Goal: Task Accomplishment & Management: Use online tool/utility

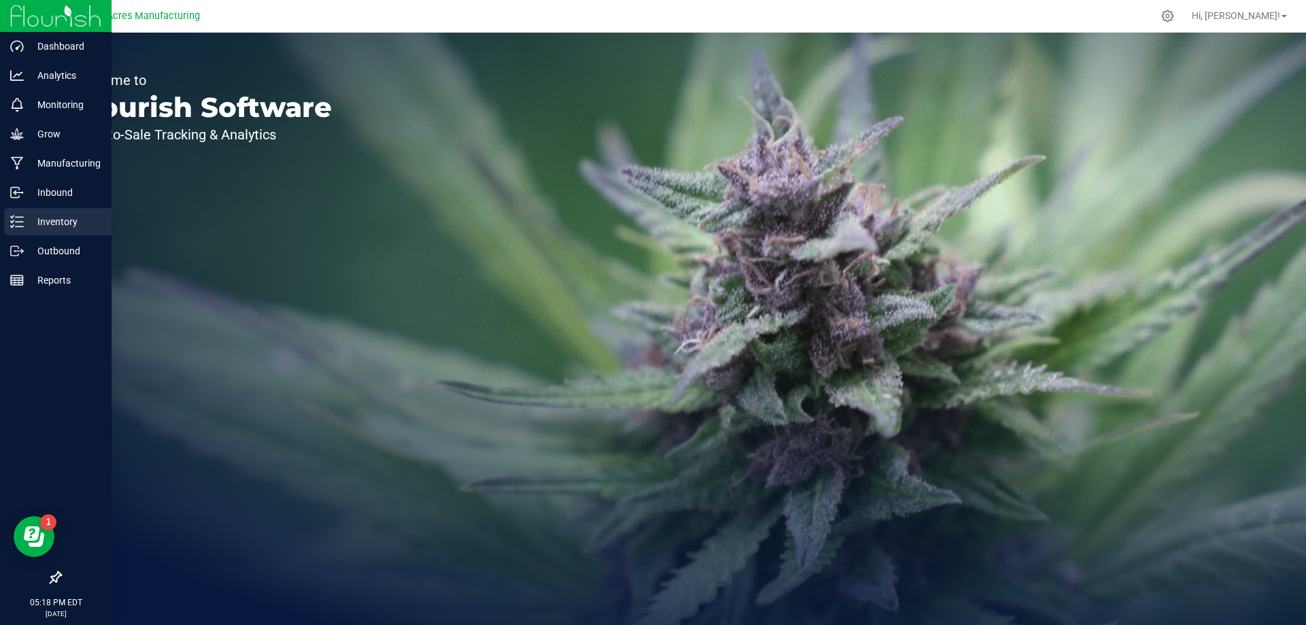
click at [73, 225] on p "Inventory" at bounding box center [65, 222] width 82 height 16
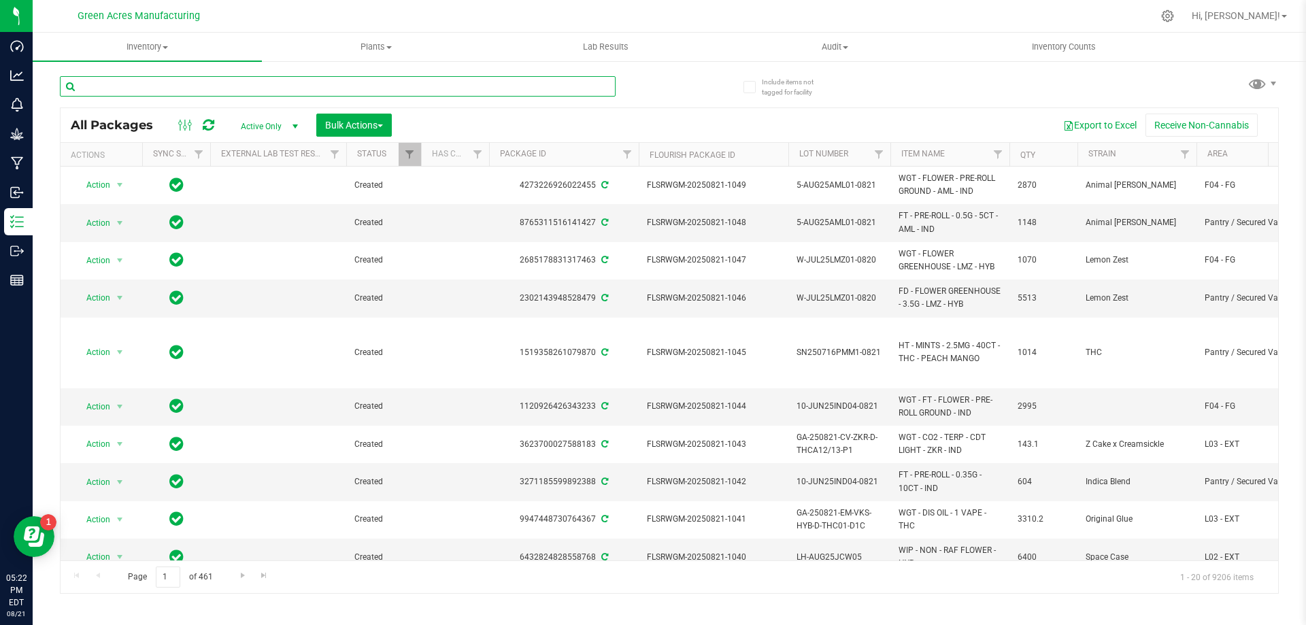
click at [444, 82] on input "text" at bounding box center [338, 86] width 556 height 20
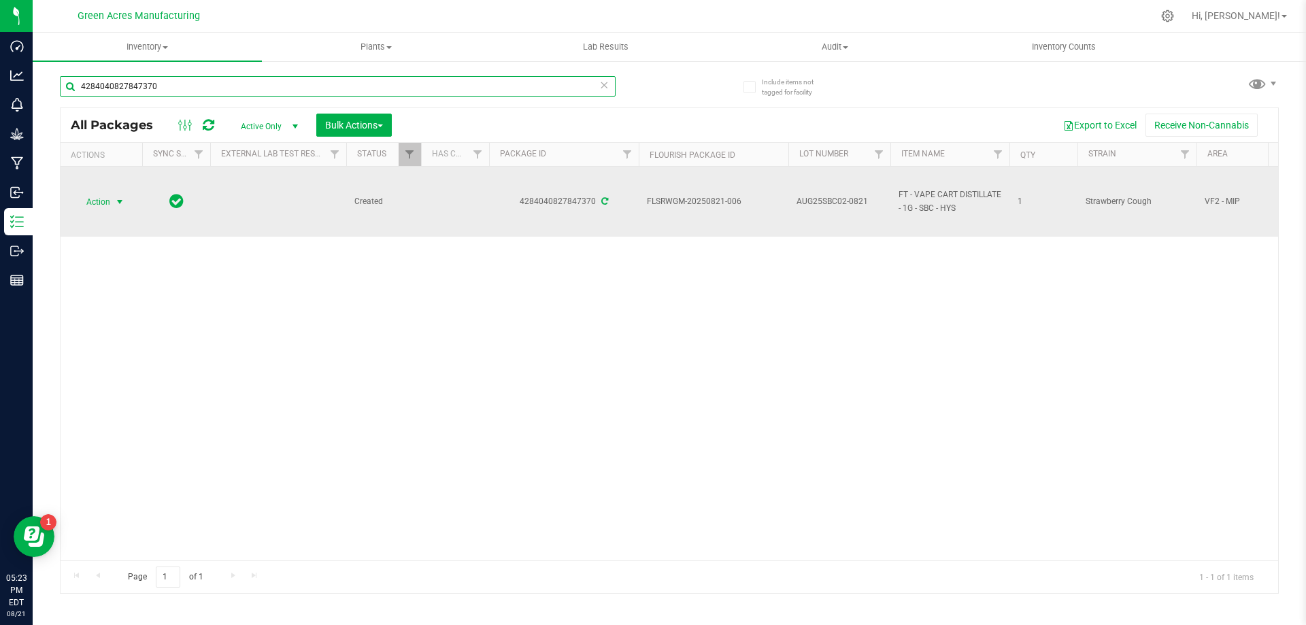
type input "4284040827847370"
click at [96, 201] on span "Action" at bounding box center [92, 202] width 37 height 19
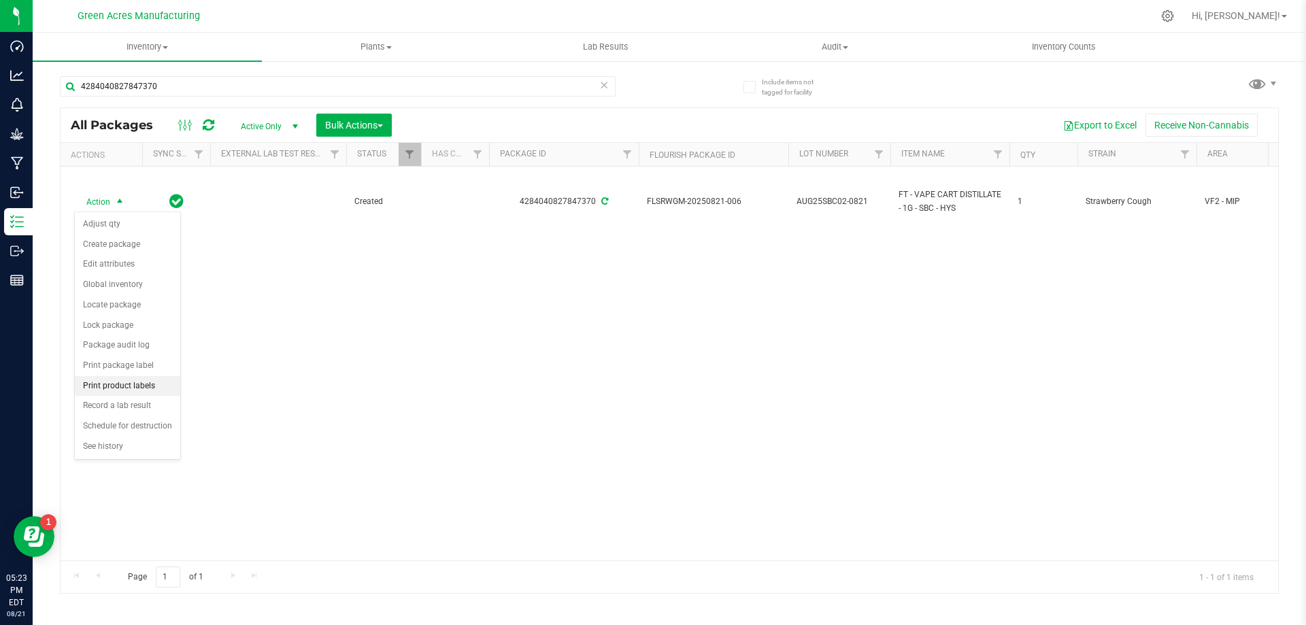
click at [103, 378] on li "Print product labels" at bounding box center [127, 386] width 105 height 20
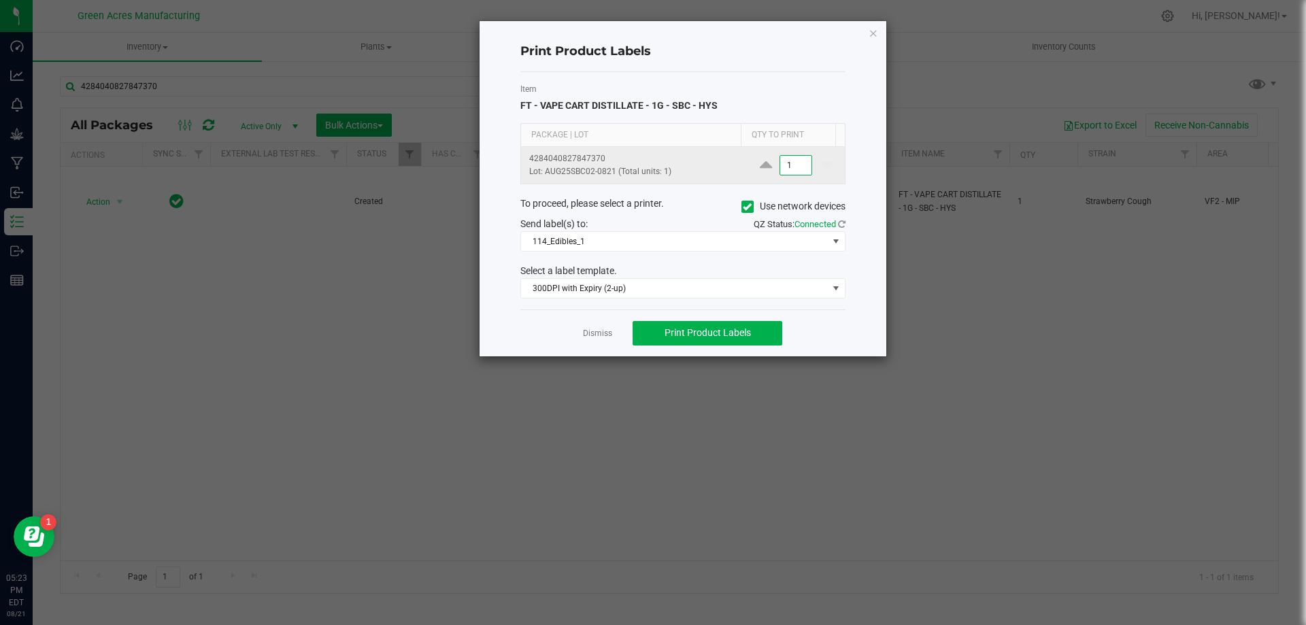
click at [794, 163] on input "1" at bounding box center [795, 165] width 31 height 19
type input "300"
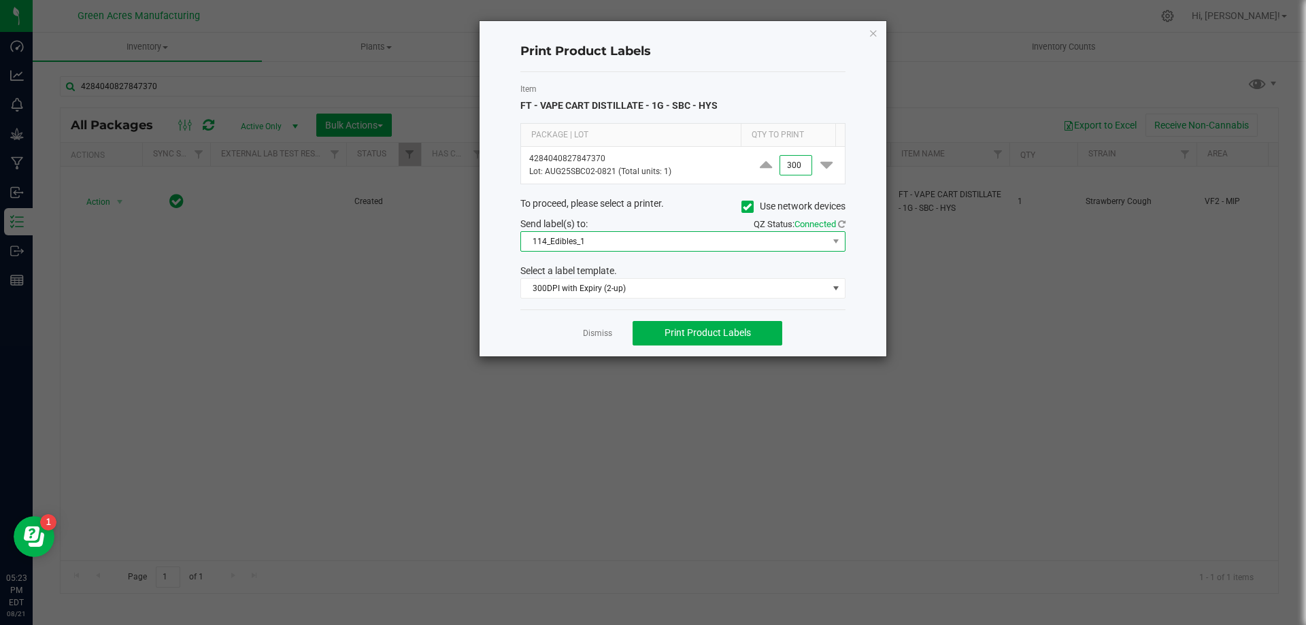
click at [721, 246] on span "114_Edibles_1" at bounding box center [674, 241] width 307 height 19
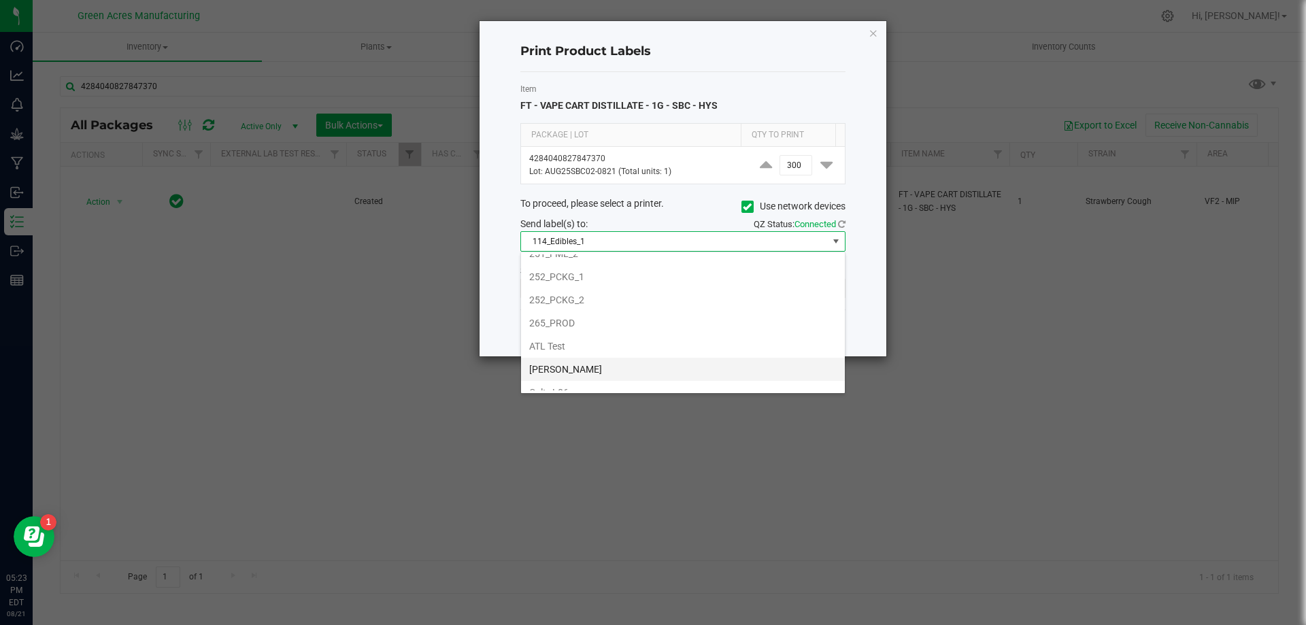
scroll to position [204, 0]
click at [655, 270] on li "252_PCKG_2" at bounding box center [683, 270] width 324 height 23
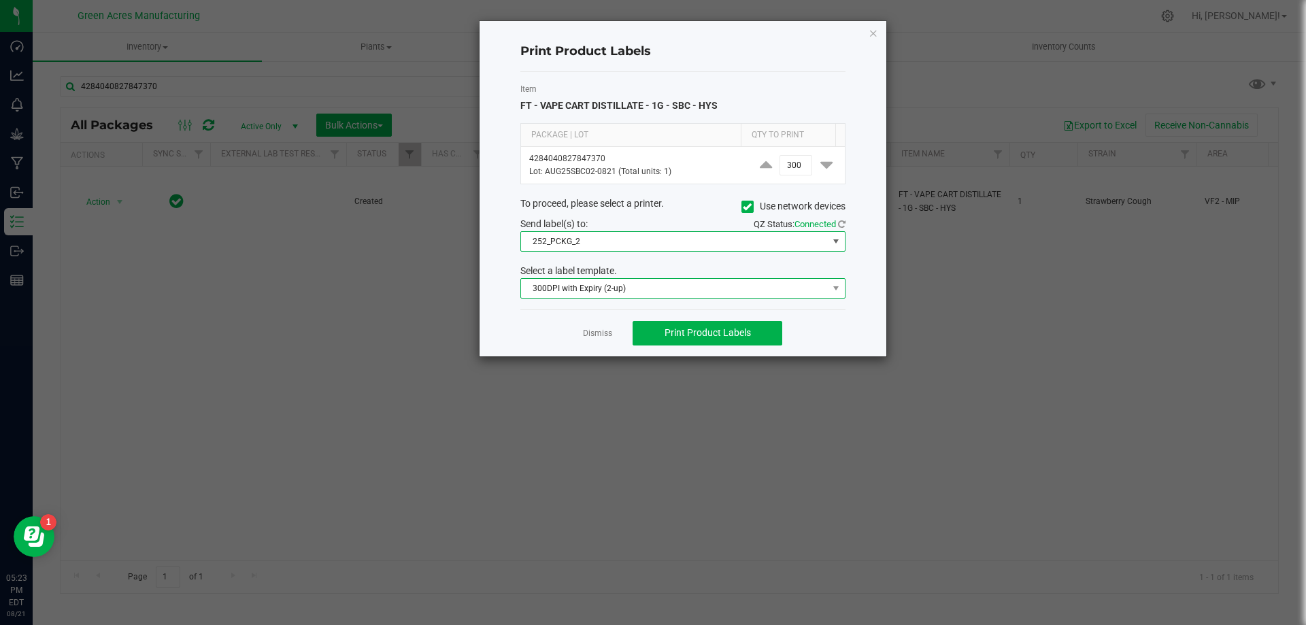
click at [632, 287] on span "300DPI with Expiry (2-up)" at bounding box center [674, 288] width 307 height 19
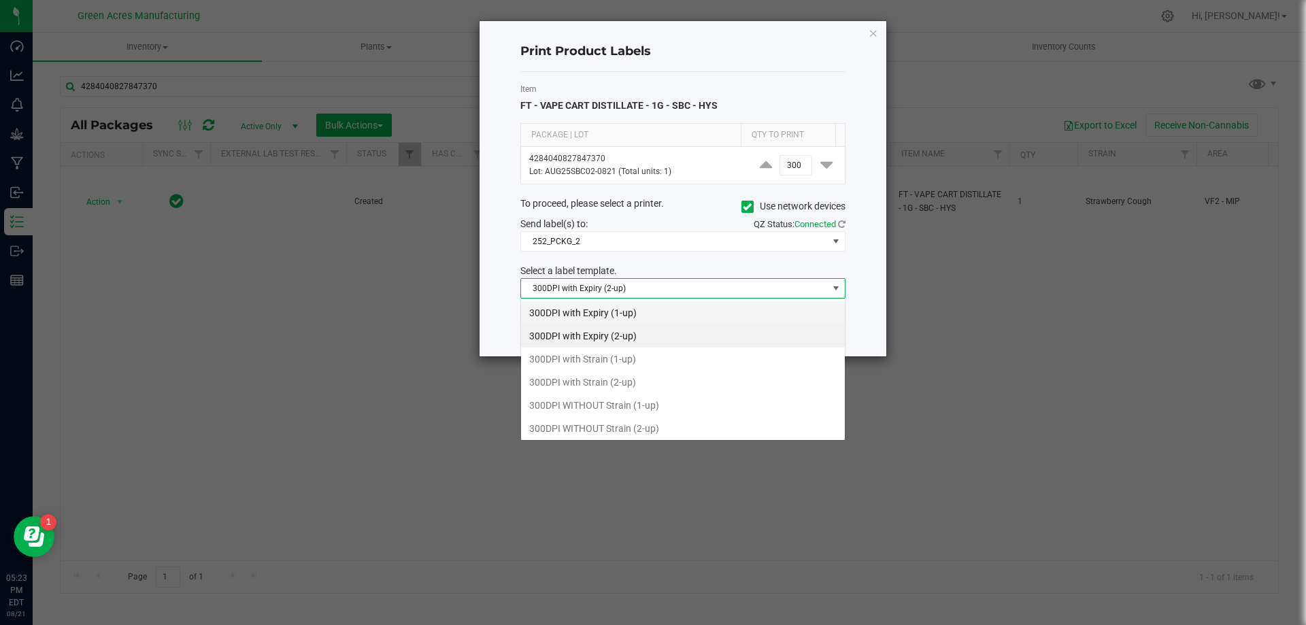
scroll to position [20, 325]
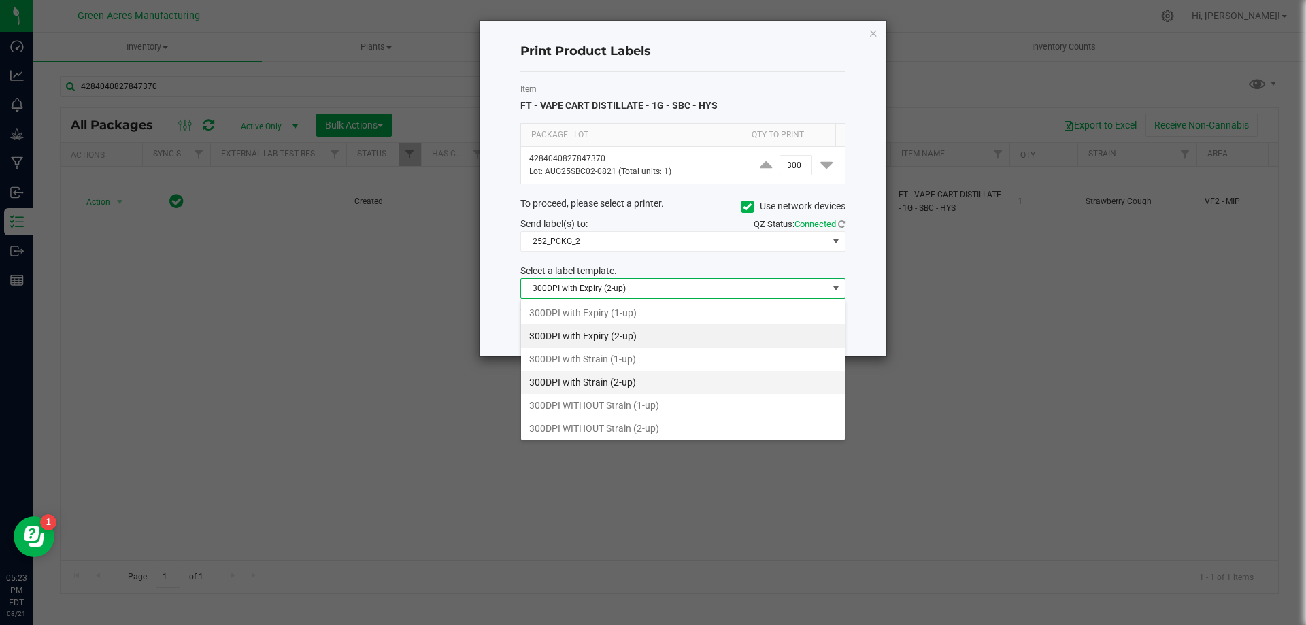
click at [656, 391] on li "300DPI with Strain (2-up)" at bounding box center [683, 382] width 324 height 23
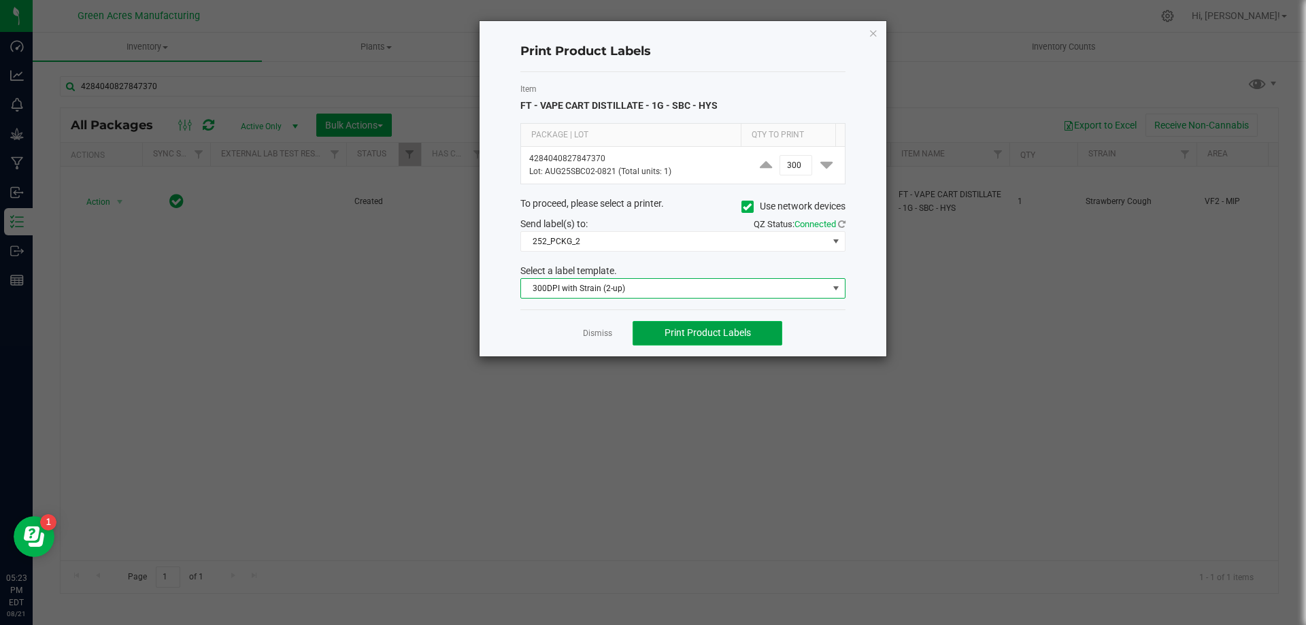
click at [678, 323] on button "Print Product Labels" at bounding box center [708, 333] width 150 height 24
click at [599, 335] on link "Dismiss" at bounding box center [597, 334] width 29 height 12
